Goal: Task Accomplishment & Management: Manage account settings

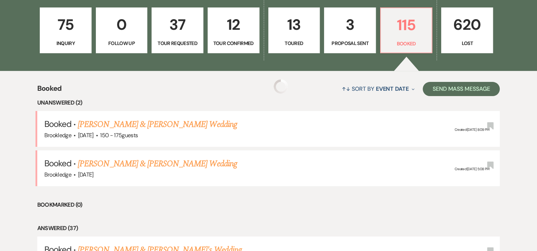
scroll to position [287, 0]
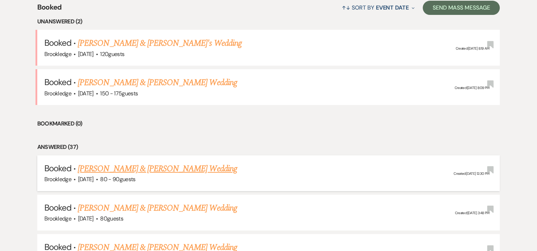
click at [114, 164] on link "[PERSON_NAME] & [PERSON_NAME] Wedding" at bounding box center [157, 168] width 159 height 13
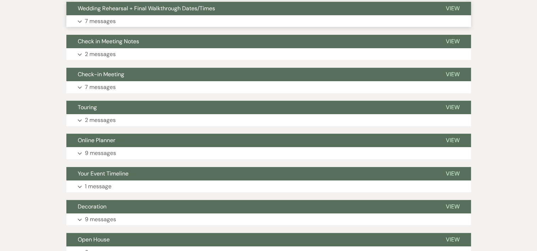
click at [98, 21] on p "7 messages" at bounding box center [100, 21] width 31 height 9
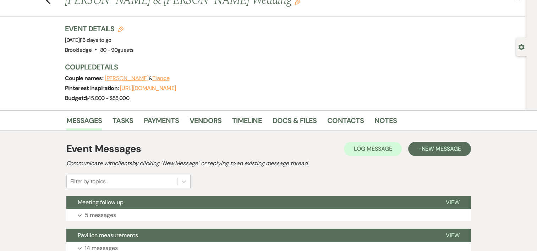
scroll to position [21, 0]
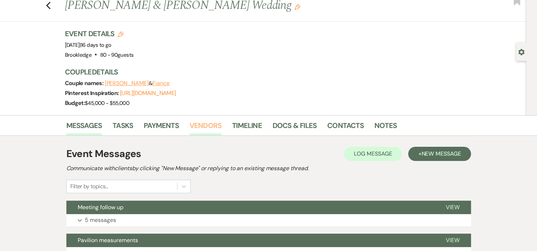
click at [216, 127] on link "Vendors" at bounding box center [205, 128] width 32 height 16
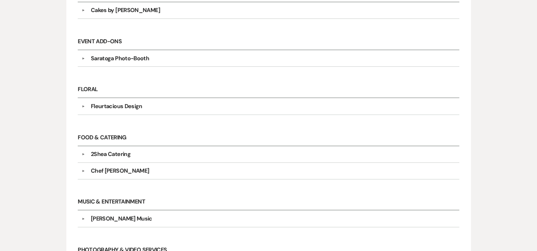
scroll to position [285, 0]
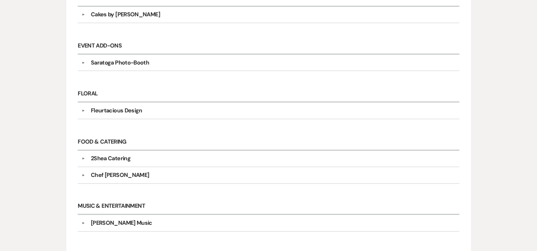
click at [116, 63] on div "Saratoga Photo-Booth" at bounding box center [120, 63] width 58 height 9
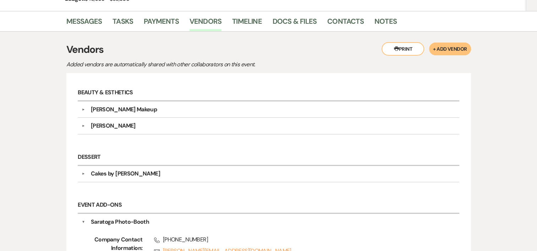
scroll to position [125, 0]
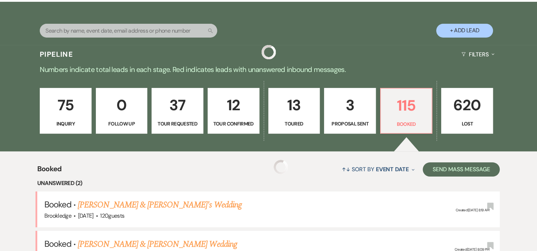
scroll to position [287, 0]
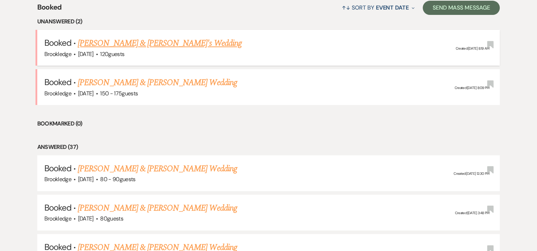
click at [103, 45] on link "[PERSON_NAME] & [PERSON_NAME]'s Wedding" at bounding box center [160, 43] width 164 height 13
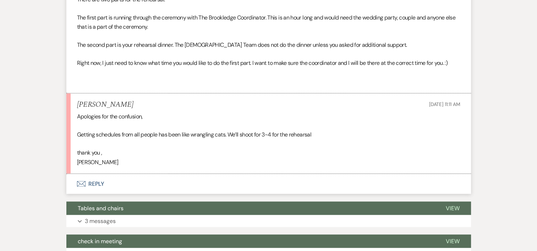
scroll to position [1178, 0]
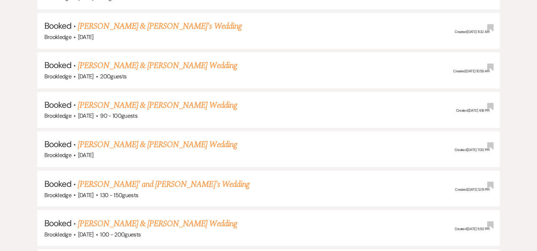
scroll to position [287, 0]
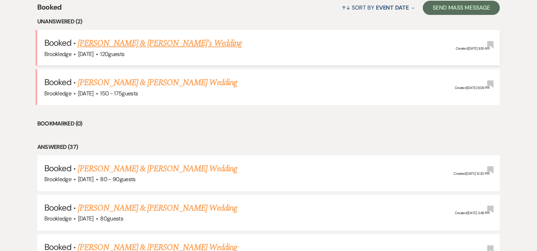
click at [99, 37] on link "[PERSON_NAME] & [PERSON_NAME]'s Wedding" at bounding box center [160, 43] width 164 height 13
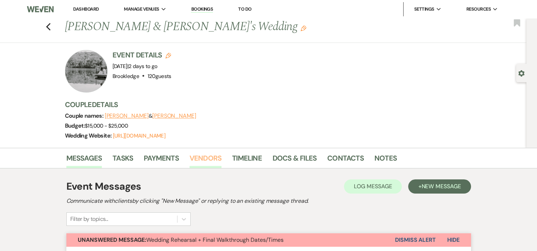
click at [202, 156] on link "Vendors" at bounding box center [205, 161] width 32 height 16
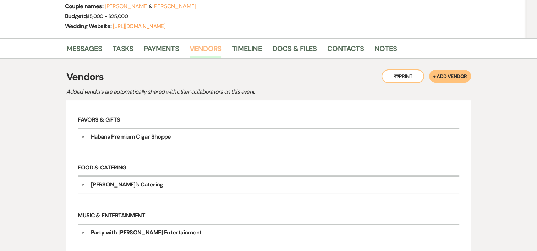
scroll to position [96, 0]
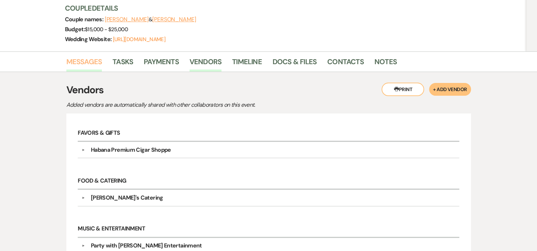
click at [88, 67] on link "Messages" at bounding box center [84, 64] width 36 height 16
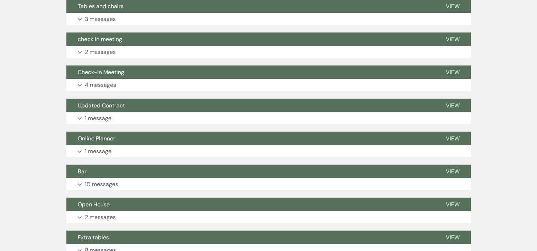
scroll to position [1522, 0]
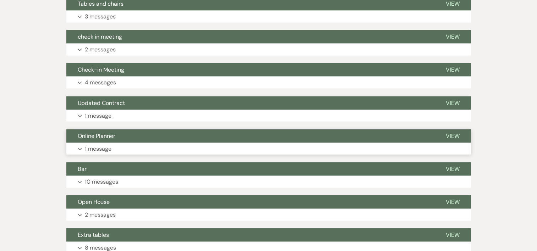
click at [103, 154] on p "1 message" at bounding box center [98, 148] width 27 height 9
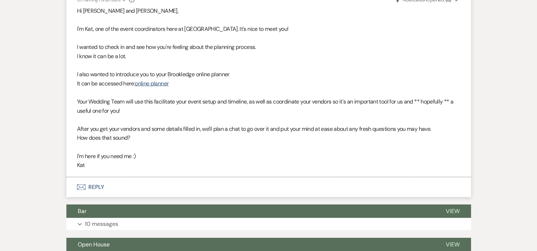
scroll to position [1686, 0]
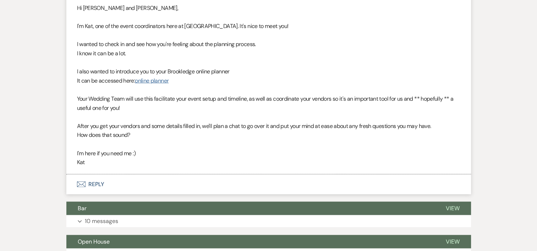
click at [155, 84] on link "online planner" at bounding box center [152, 80] width 34 height 7
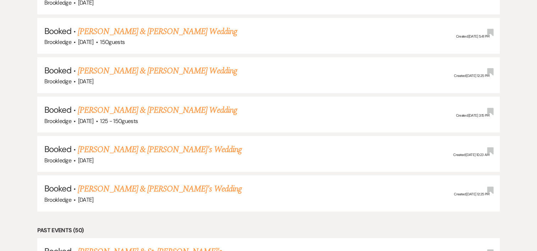
scroll to position [287, 0]
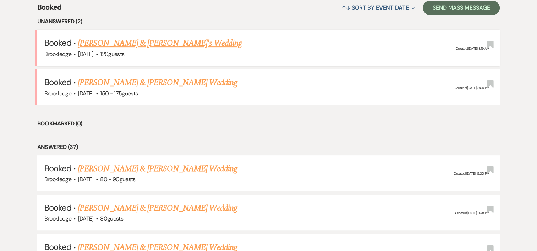
click at [169, 43] on link "[PERSON_NAME] & [PERSON_NAME]'s Wedding" at bounding box center [160, 43] width 164 height 13
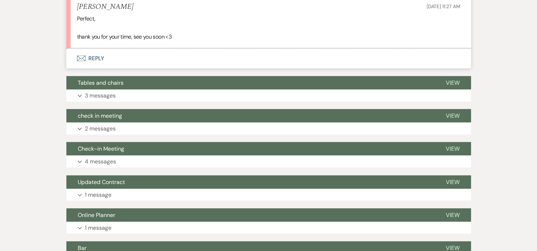
scroll to position [1460, 0]
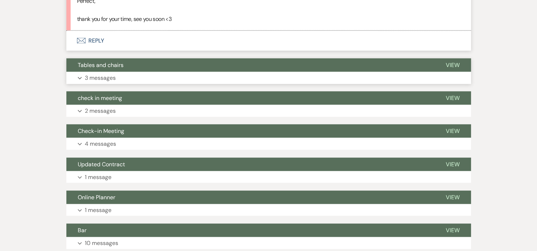
click at [111, 83] on p "3 messages" at bounding box center [100, 77] width 31 height 9
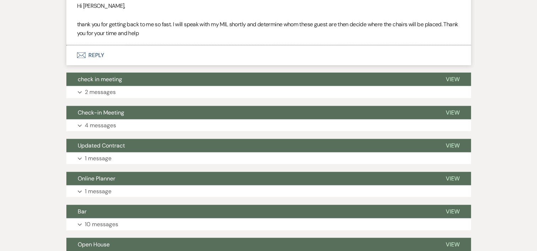
scroll to position [1756, 0]
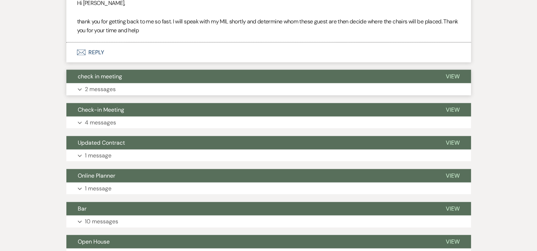
click at [115, 94] on p "2 messages" at bounding box center [100, 89] width 31 height 9
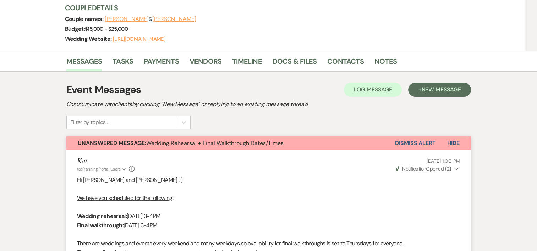
scroll to position [100, 0]
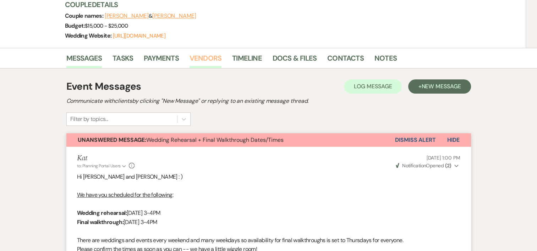
click at [214, 58] on link "Vendors" at bounding box center [205, 61] width 32 height 16
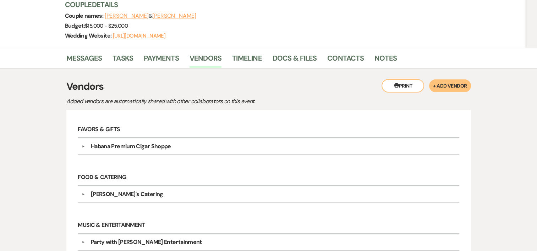
click at [135, 143] on div "Habana Premium Cigar Shoppe" at bounding box center [131, 146] width 80 height 9
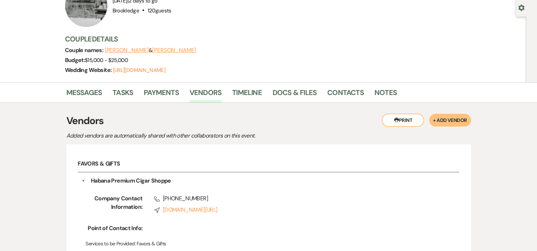
scroll to position [51, 0]
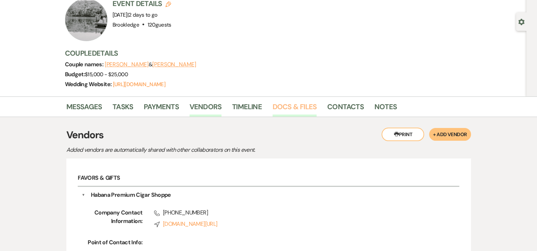
click at [299, 111] on link "Docs & Files" at bounding box center [294, 109] width 44 height 16
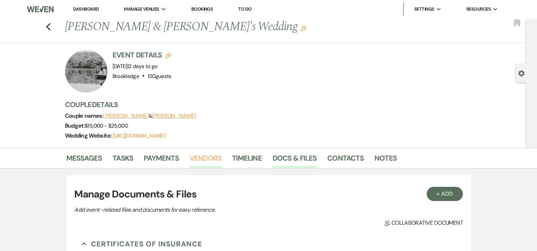
click at [212, 156] on link "Vendors" at bounding box center [205, 161] width 32 height 16
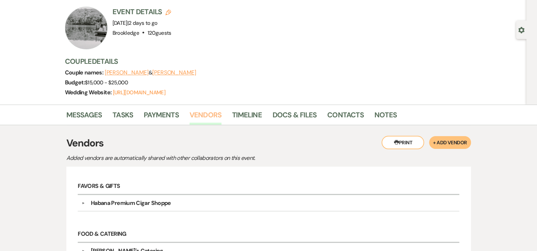
scroll to position [38, 0]
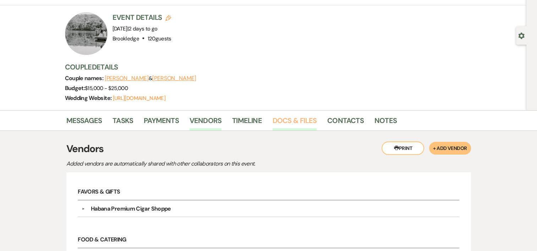
click at [301, 117] on link "Docs & Files" at bounding box center [294, 123] width 44 height 16
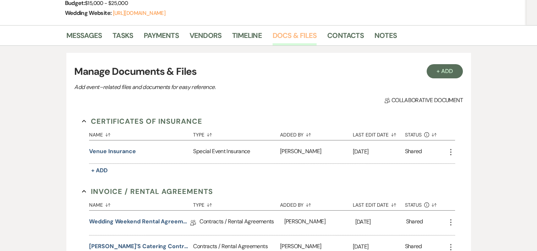
scroll to position [129, 0]
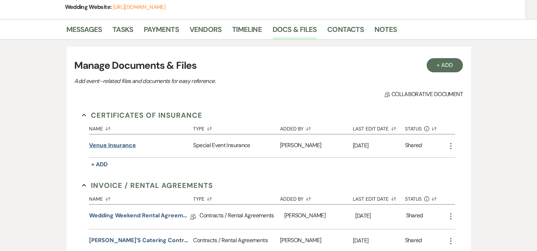
click at [129, 144] on button "Venue Insurance" at bounding box center [112, 145] width 47 height 9
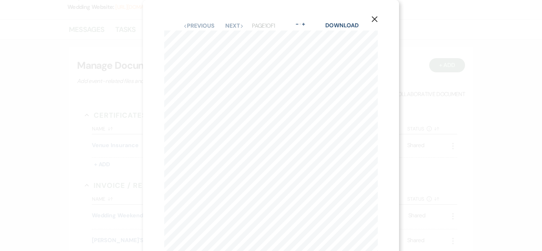
click at [375, 18] on icon "X" at bounding box center [374, 19] width 6 height 6
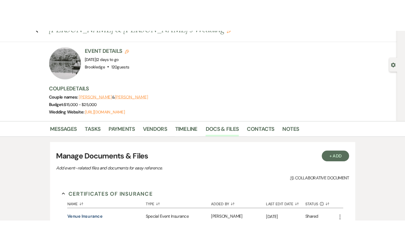
scroll to position [0, 0]
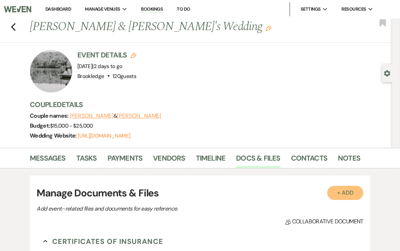
click at [342, 194] on button "+ Add" at bounding box center [345, 193] width 36 height 14
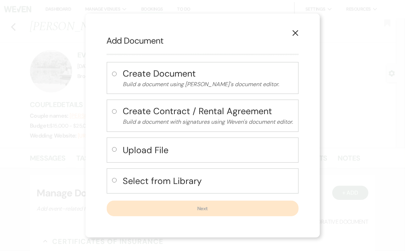
click at [134, 152] on h4 "Upload File" at bounding box center [208, 150] width 170 height 12
radio input "true"
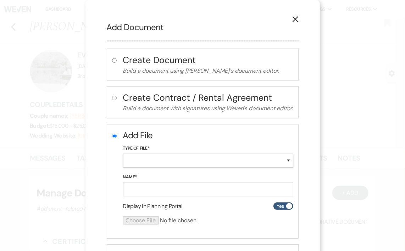
click at [271, 163] on select "Special Event Insurance Vendor Certificate of Insurance Contracts / Rental Agre…" at bounding box center [208, 161] width 170 height 14
click at [294, 21] on use "button" at bounding box center [295, 19] width 6 height 6
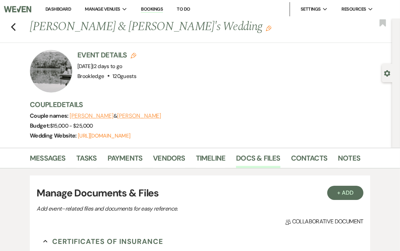
click at [351, 190] on button "+ Add" at bounding box center [345, 193] width 36 height 14
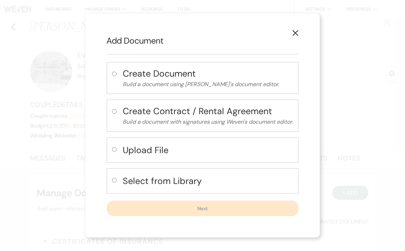
click at [152, 142] on div "Upload File" at bounding box center [203, 150] width 192 height 25
click at [114, 150] on input "radio" at bounding box center [114, 149] width 5 height 5
radio input "true"
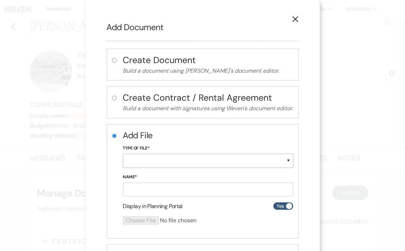
click at [285, 159] on select "Special Event Insurance Vendor Certificate of Insurance Contracts / Rental Agre…" at bounding box center [208, 161] width 170 height 14
select select "18"
click at [123, 154] on select "Special Event Insurance Vendor Certificate of Insurance Contracts / Rental Agre…" at bounding box center [208, 161] width 170 height 14
click at [240, 190] on input "Name*" at bounding box center [208, 190] width 170 height 14
type input "Caterer COI"
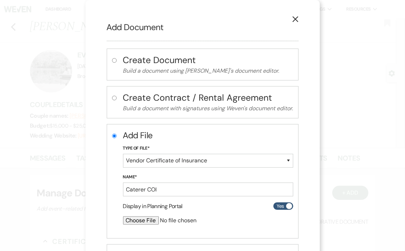
drag, startPoint x: 134, startPoint y: 225, endPoint x: 135, endPoint y: 221, distance: 3.9
click at [135, 221] on div at bounding box center [189, 223] width 133 height 14
click at [135, 221] on input "file" at bounding box center [189, 220] width 133 height 9
type input "C:\fakepath\Brookledge LLC-COI Catering.pdf"
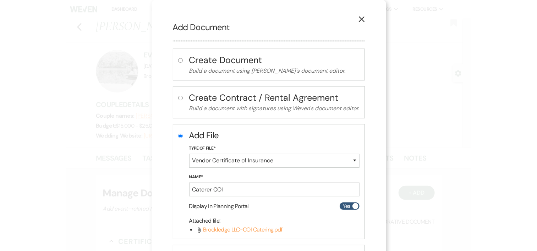
scroll to position [62, 0]
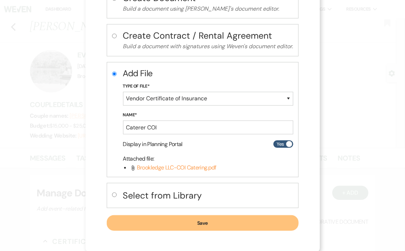
click at [200, 221] on button "Save" at bounding box center [203, 223] width 192 height 16
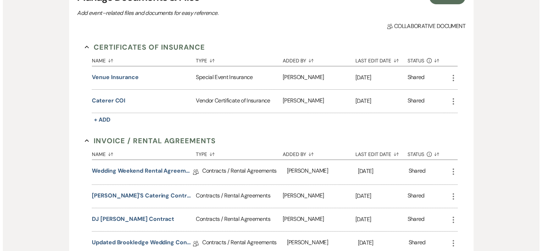
scroll to position [200, 0]
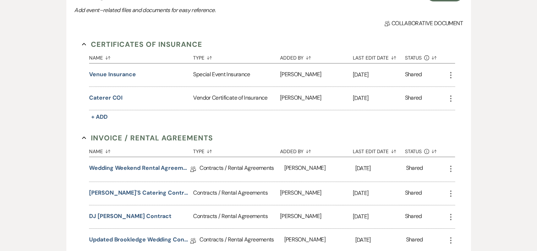
click at [115, 102] on div "Caterer COI" at bounding box center [141, 98] width 104 height 23
click at [116, 95] on button "Caterer COI" at bounding box center [105, 98] width 33 height 9
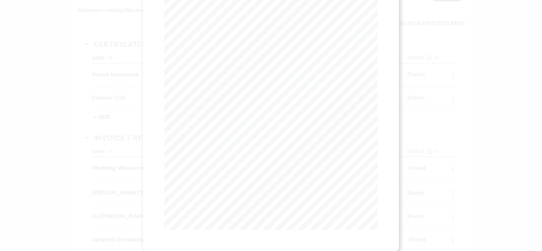
scroll to position [0, 0]
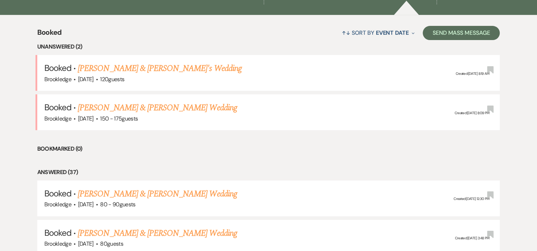
scroll to position [314, 0]
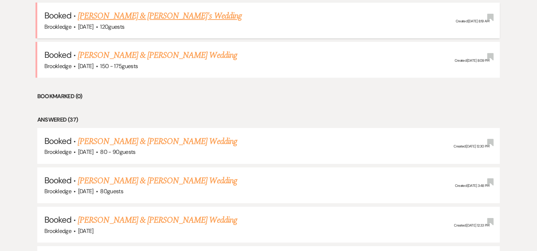
click at [155, 14] on link "[PERSON_NAME] & [PERSON_NAME]'s Wedding" at bounding box center [160, 16] width 164 height 13
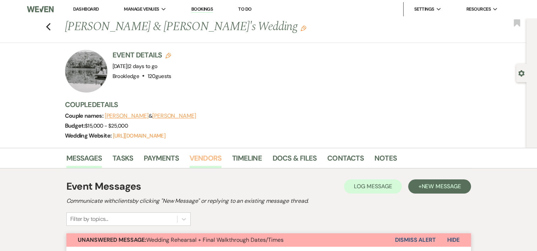
click at [206, 162] on link "Vendors" at bounding box center [205, 161] width 32 height 16
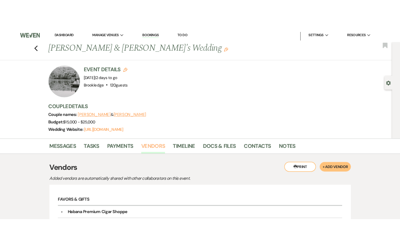
scroll to position [4, 0]
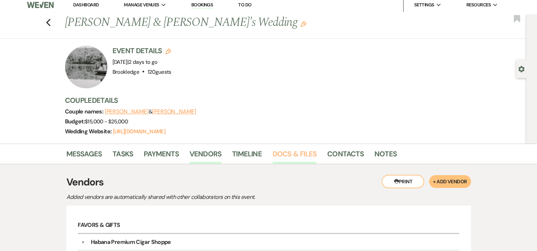
click at [291, 156] on link "Docs & Files" at bounding box center [294, 156] width 44 height 16
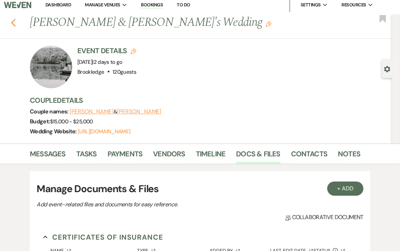
click at [11, 26] on icon "Previous" at bounding box center [13, 22] width 5 height 9
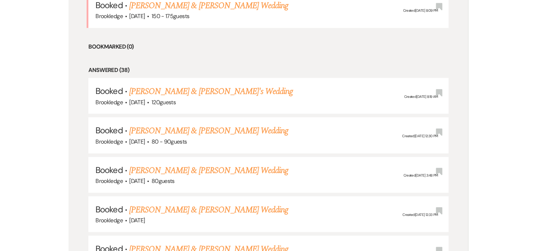
scroll to position [275, 0]
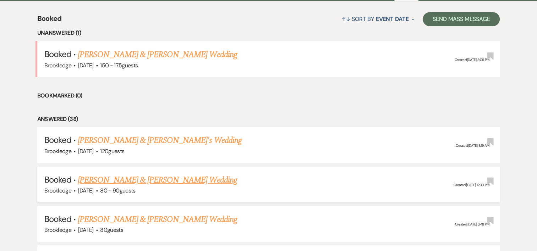
click at [131, 175] on link "[PERSON_NAME] & [PERSON_NAME] Wedding" at bounding box center [157, 180] width 159 height 13
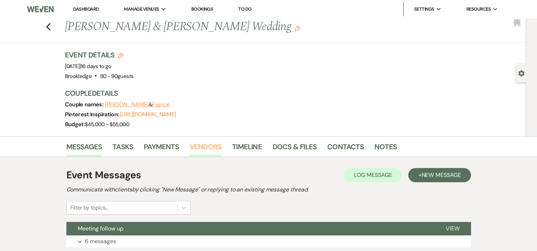
click at [205, 148] on link "Vendors" at bounding box center [205, 149] width 32 height 16
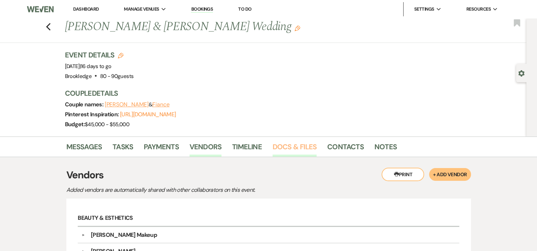
click at [281, 148] on link "Docs & Files" at bounding box center [294, 149] width 44 height 16
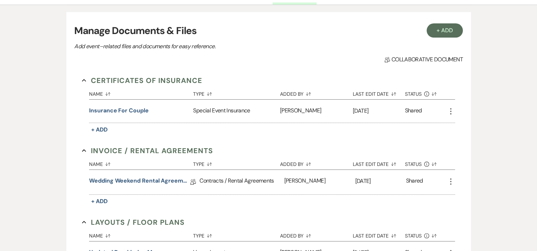
scroll to position [154, 0]
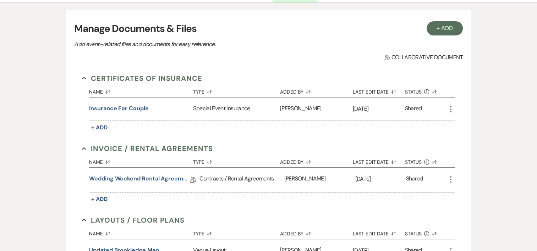
click at [101, 127] on span "+ Add" at bounding box center [99, 127] width 16 height 7
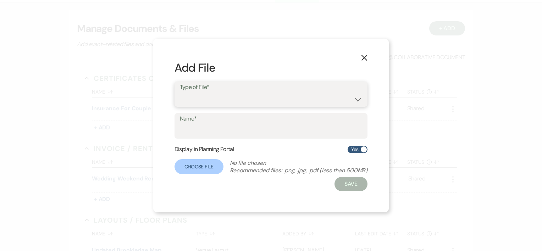
click at [264, 100] on select "Special Event Insurance Vendor Certificate of Insurance" at bounding box center [271, 99] width 183 height 14
select select "18"
click at [180, 92] on select "Special Event Insurance Vendor Certificate of Insurance" at bounding box center [271, 99] width 183 height 14
click at [242, 126] on input "Name*" at bounding box center [271, 131] width 183 height 14
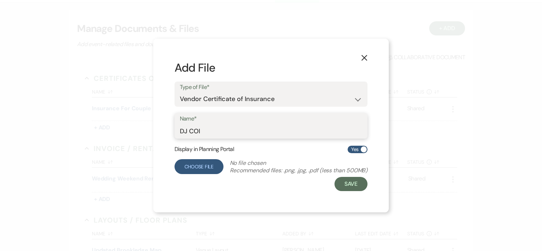
type input "DJ COI"
click at [211, 169] on label "Choose File" at bounding box center [199, 166] width 49 height 15
click at [0, 0] on input "Choose File" at bounding box center [0, 0] width 0 height 0
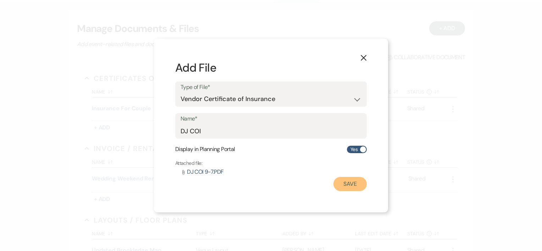
click at [357, 178] on button "Save" at bounding box center [349, 184] width 33 height 14
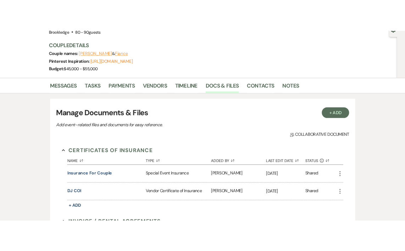
scroll to position [0, 0]
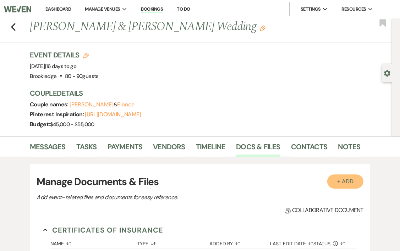
click at [343, 177] on button "+ Add" at bounding box center [345, 182] width 36 height 14
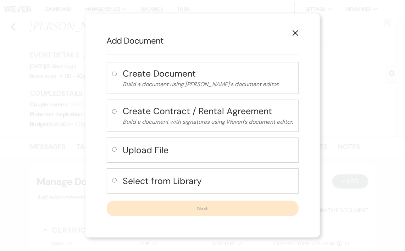
click at [118, 152] on div "Upload File" at bounding box center [203, 150] width 192 height 25
click at [114, 149] on input "radio" at bounding box center [114, 149] width 5 height 5
radio input "true"
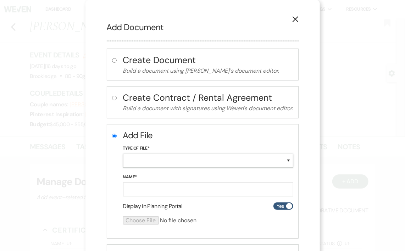
click at [214, 157] on select "Special Event Insurance Vendor Certificate of Insurance Contracts / Rental Agre…" at bounding box center [208, 161] width 170 height 14
select select "18"
click at [123, 154] on select "Special Event Insurance Vendor Certificate of Insurance Contracts / Rental Agre…" at bounding box center [208, 161] width 170 height 14
click at [156, 192] on input "Name*" at bounding box center [208, 190] width 170 height 14
type input "COI Photo"
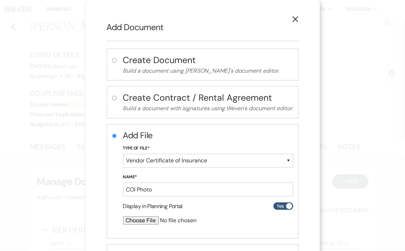
click at [124, 219] on input "file" at bounding box center [189, 220] width 133 height 9
type input "C:\fakepath\COI 9-6.PDF"
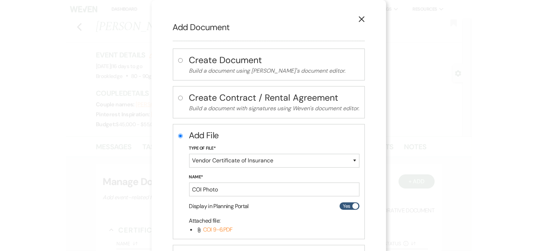
scroll to position [62, 0]
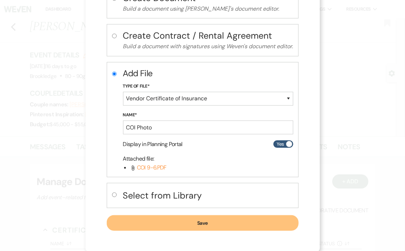
click at [244, 219] on button "Save" at bounding box center [203, 223] width 192 height 16
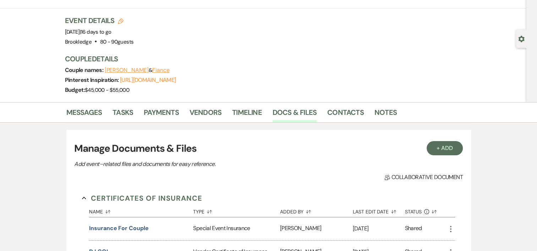
scroll to position [0, 0]
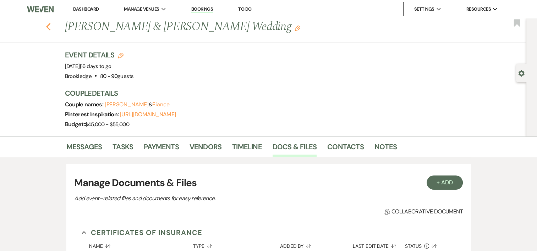
click at [50, 29] on icon "Previous" at bounding box center [48, 27] width 5 height 9
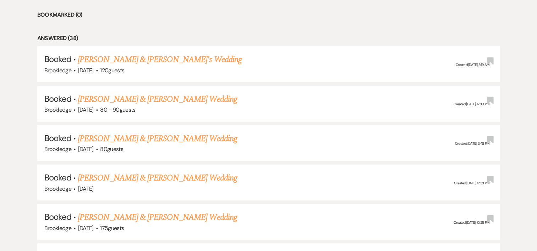
scroll to position [366, 0]
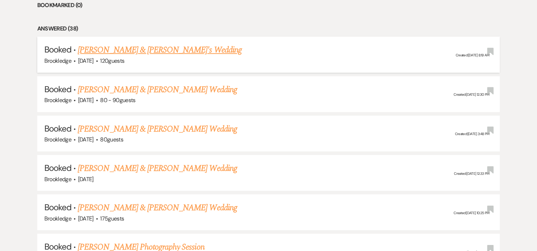
click at [121, 53] on link "[PERSON_NAME] & [PERSON_NAME]'s Wedding" at bounding box center [160, 50] width 164 height 13
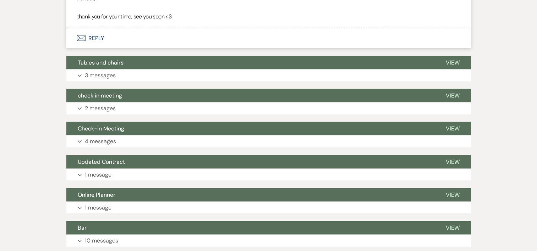
scroll to position [1465, 0]
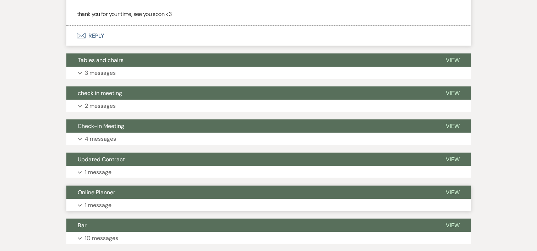
click at [96, 210] on p "1 message" at bounding box center [98, 205] width 27 height 9
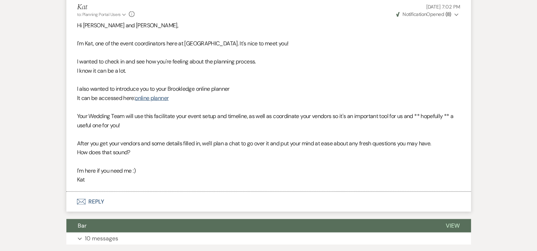
scroll to position [1666, 0]
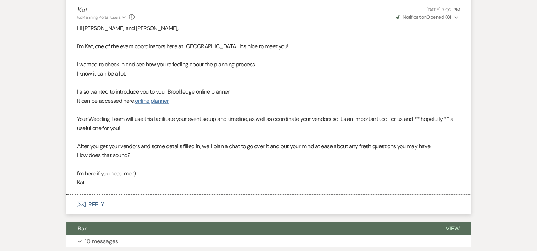
click at [162, 105] on link "online planner" at bounding box center [152, 100] width 34 height 7
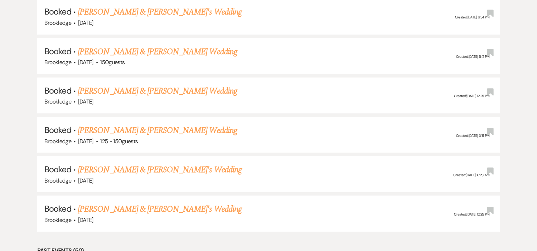
scroll to position [366, 0]
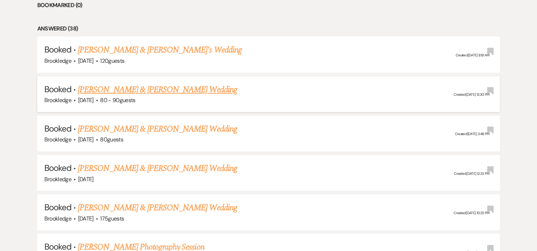
click at [132, 91] on link "[PERSON_NAME] & [PERSON_NAME] Wedding" at bounding box center [157, 89] width 159 height 13
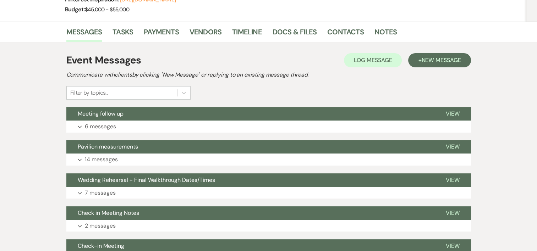
scroll to position [51, 0]
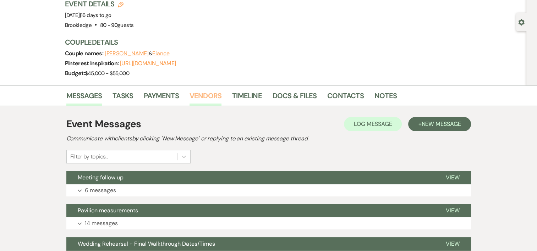
click at [209, 101] on link "Vendors" at bounding box center [205, 98] width 32 height 16
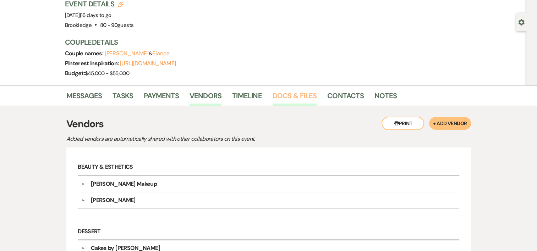
click at [307, 99] on link "Docs & Files" at bounding box center [294, 98] width 44 height 16
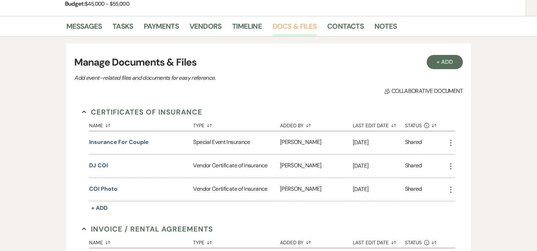
scroll to position [123, 0]
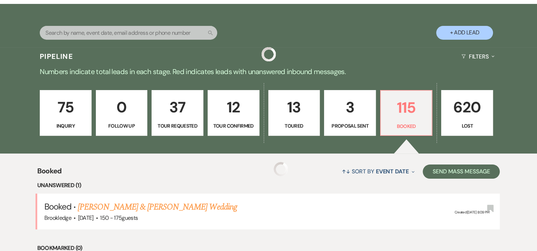
scroll to position [366, 0]
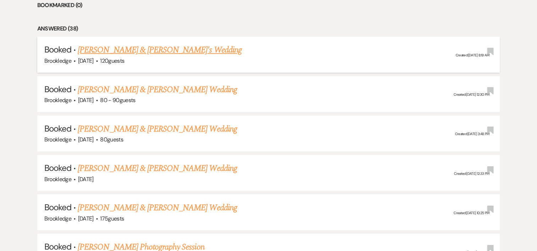
click at [128, 49] on link "[PERSON_NAME] & [PERSON_NAME]'s Wedding" at bounding box center [160, 50] width 164 height 13
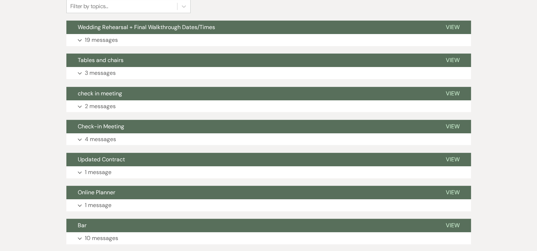
scroll to position [209, 0]
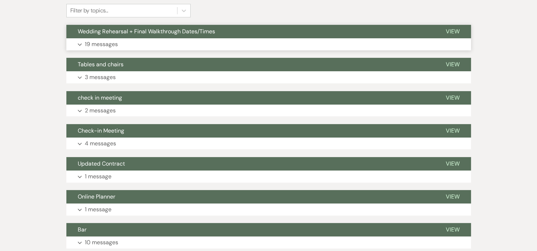
click at [111, 41] on p "19 messages" at bounding box center [101, 44] width 33 height 9
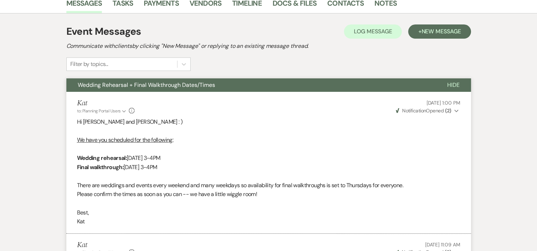
scroll to position [0, 0]
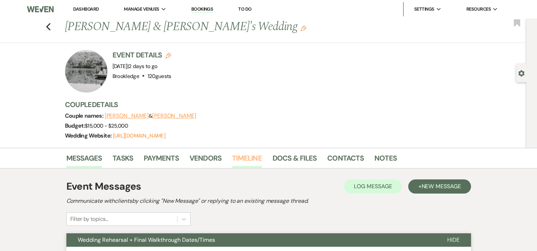
click at [253, 158] on link "Timeline" at bounding box center [247, 161] width 30 height 16
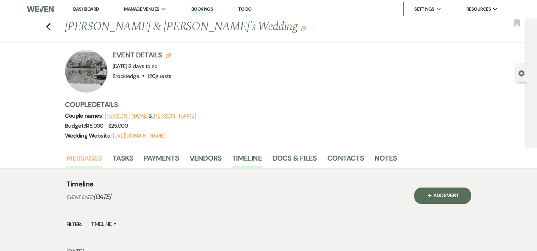
click at [93, 154] on link "Messages" at bounding box center [84, 161] width 36 height 16
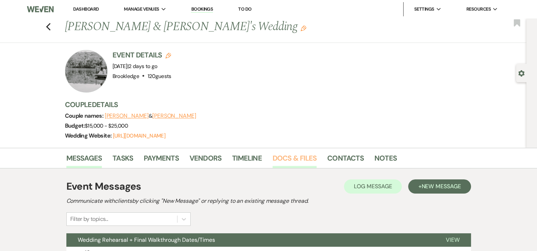
click at [298, 158] on link "Docs & Files" at bounding box center [294, 161] width 44 height 16
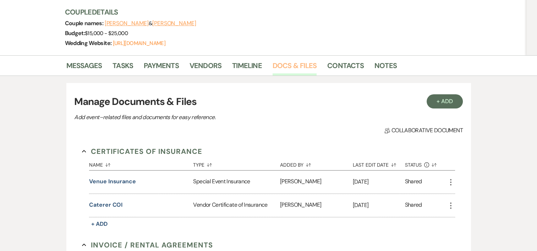
scroll to position [67, 0]
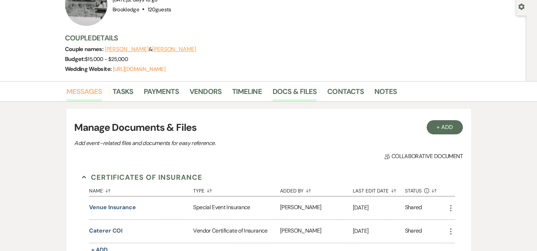
click at [98, 93] on link "Messages" at bounding box center [84, 94] width 36 height 16
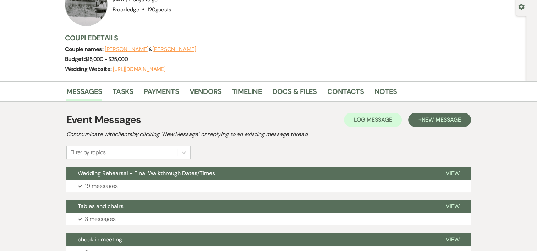
click at [223, 89] on li "Vendors" at bounding box center [210, 92] width 43 height 17
click at [210, 92] on link "Vendors" at bounding box center [205, 94] width 32 height 16
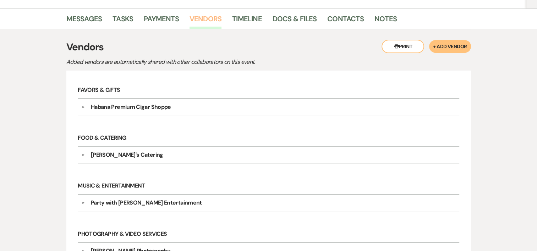
scroll to position [140, 0]
